Goal: Task Accomplishment & Management: Manage account settings

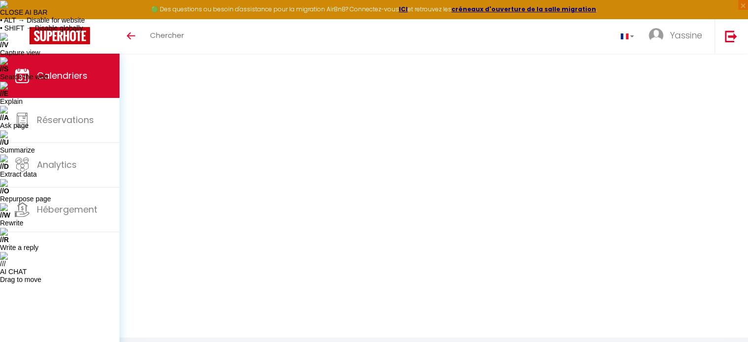
select select "OK"
select select "1"
select select "0"
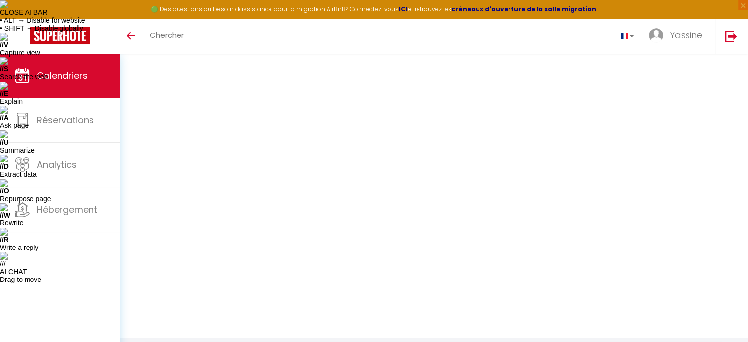
select select "1"
select select
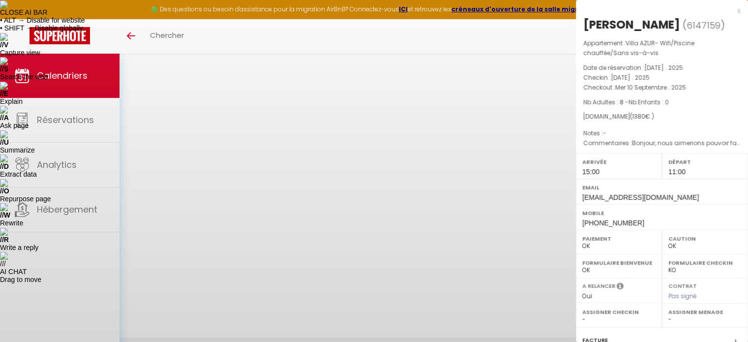
select select "34495"
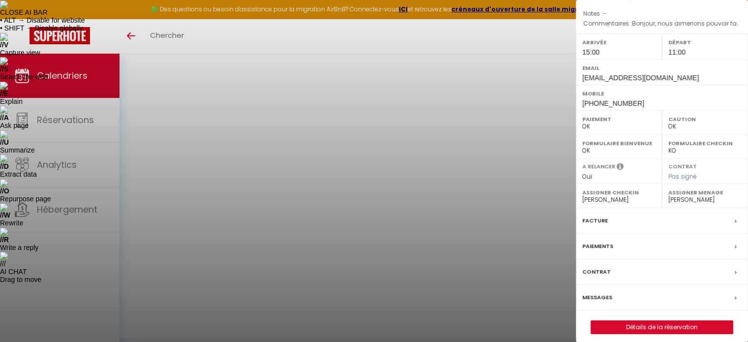
scroll to position [124, 0]
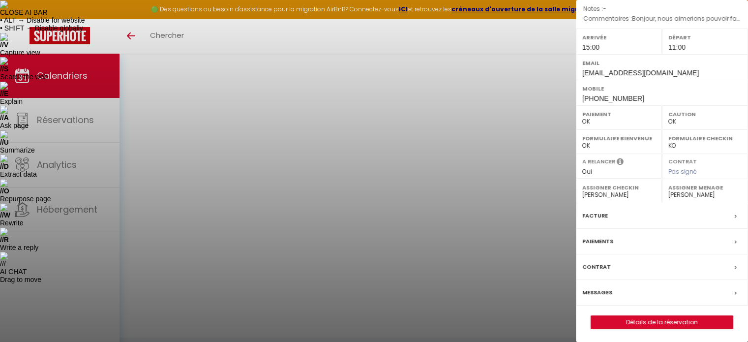
click at [606, 291] on label "Messages" at bounding box center [597, 292] width 30 height 10
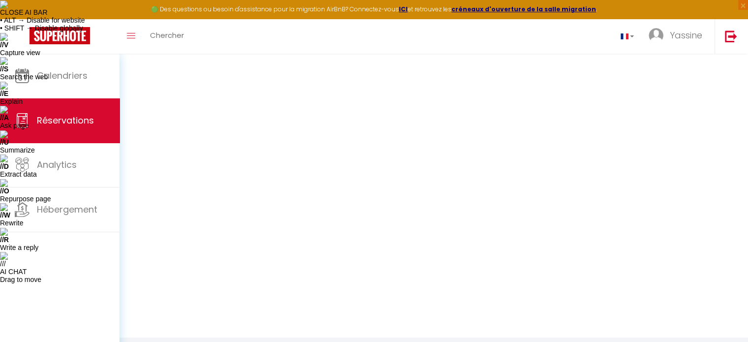
select select
checkbox input "false"
select select
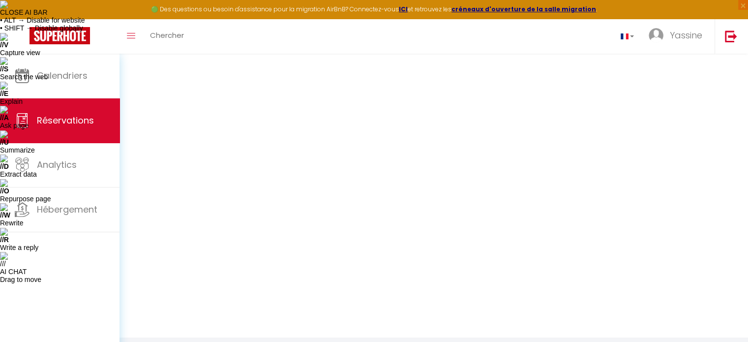
select select
checkbox input "false"
select select
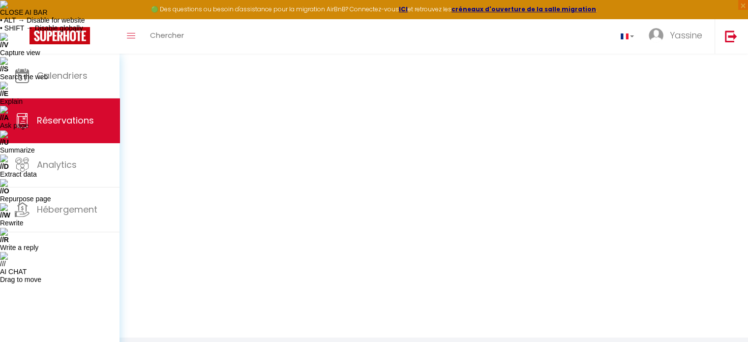
select select
checkbox input "false"
type textarea "Bonjour, nous aimerions pouvoir faire le Check in avant 15:00 si possible car n…"
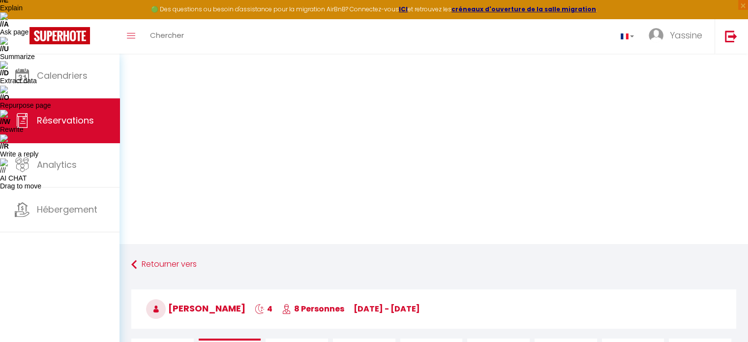
scroll to position [18, 0]
